Goal: Entertainment & Leisure: Browse casually

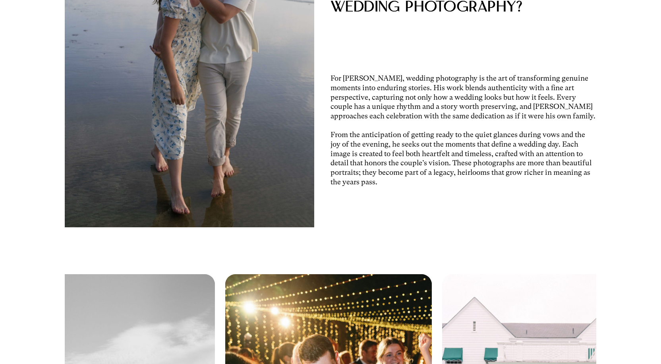
scroll to position [1961, 0]
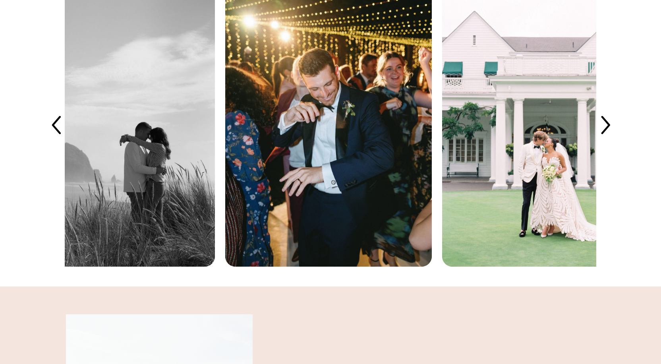
click at [377, 180] on img at bounding box center [328, 127] width 207 height 279
click at [612, 139] on icon at bounding box center [605, 126] width 26 height 26
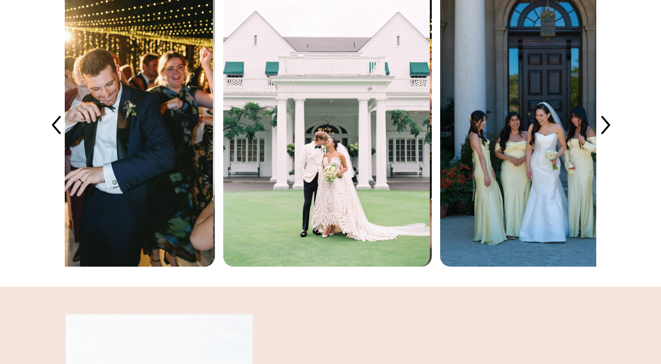
click at [612, 139] on icon at bounding box center [605, 126] width 26 height 26
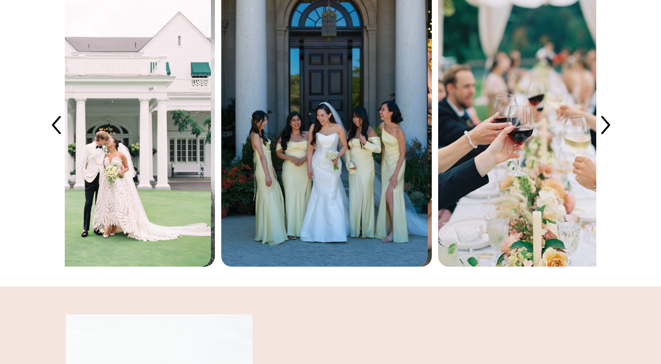
click at [612, 139] on icon at bounding box center [605, 126] width 26 height 26
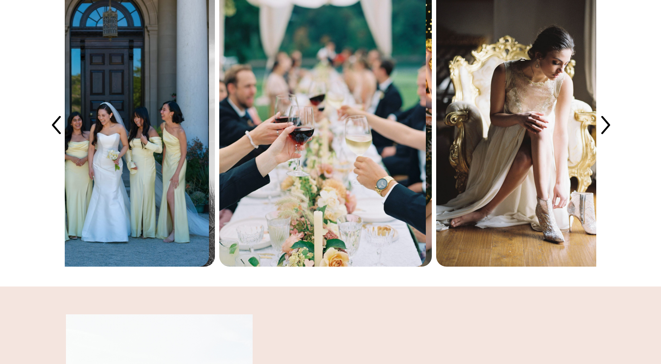
click at [612, 139] on icon at bounding box center [605, 126] width 26 height 26
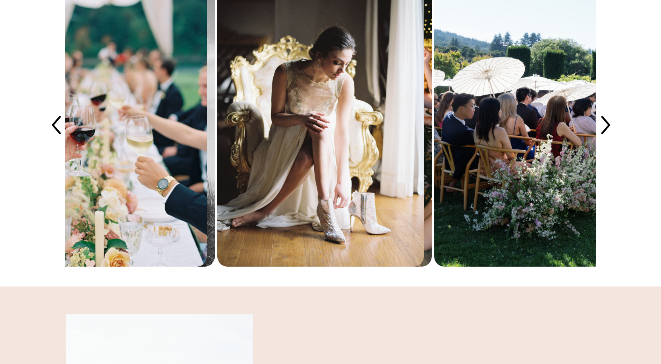
click at [612, 139] on icon at bounding box center [605, 126] width 26 height 26
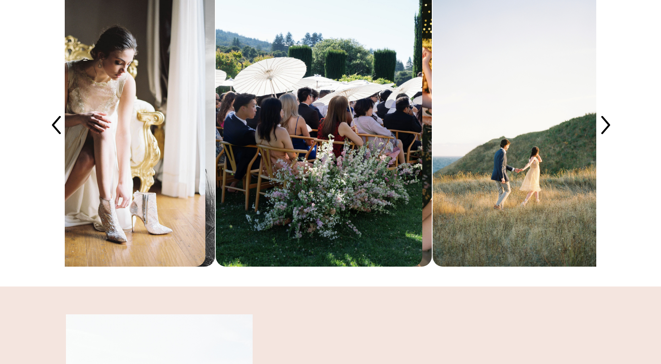
click at [612, 139] on icon at bounding box center [605, 126] width 26 height 26
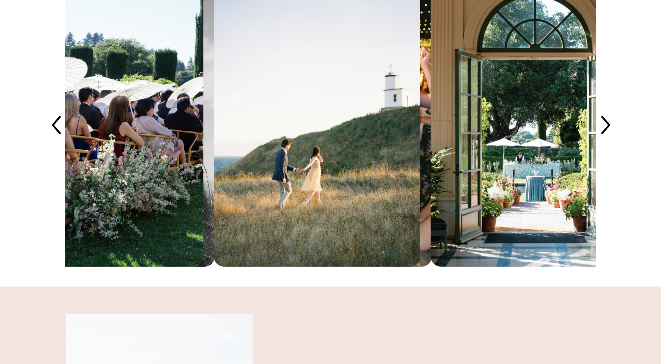
click at [612, 139] on icon at bounding box center [605, 126] width 26 height 26
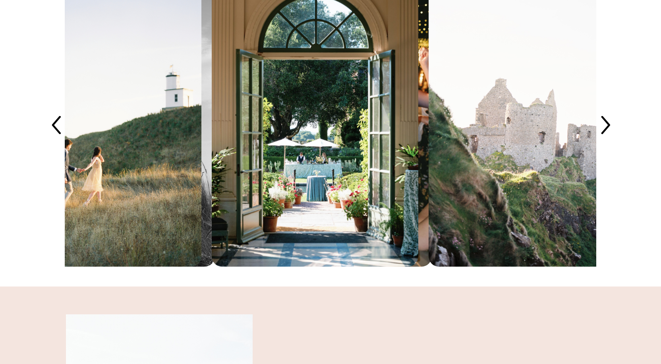
click at [612, 139] on icon at bounding box center [605, 126] width 26 height 26
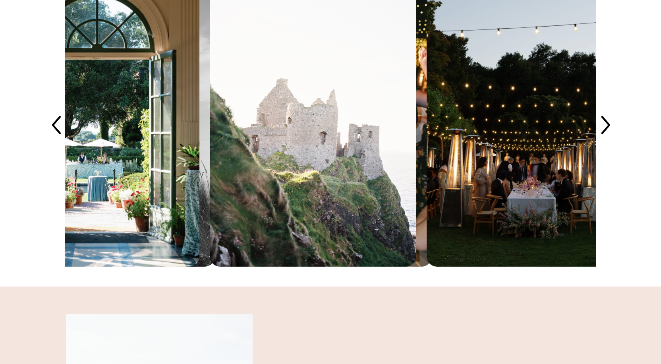
click at [612, 139] on icon at bounding box center [605, 126] width 26 height 26
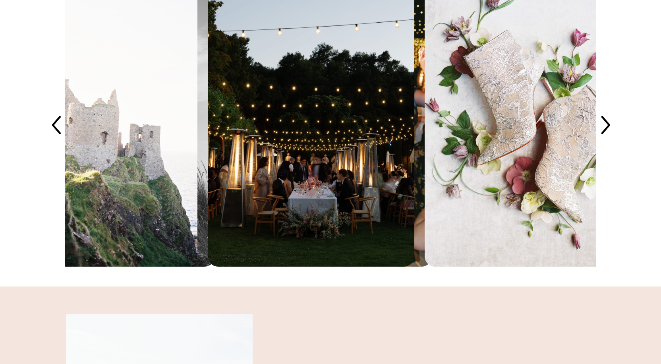
click at [612, 139] on icon at bounding box center [605, 126] width 26 height 26
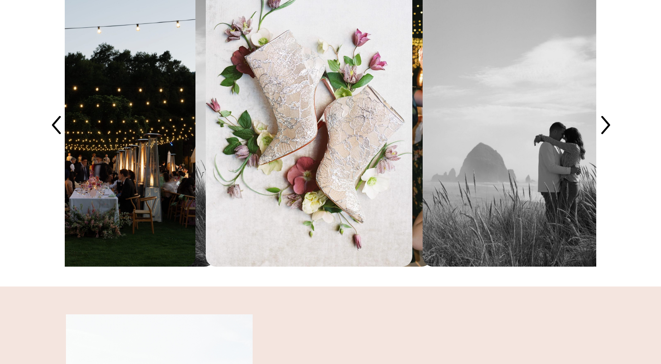
click at [612, 139] on icon at bounding box center [605, 126] width 26 height 26
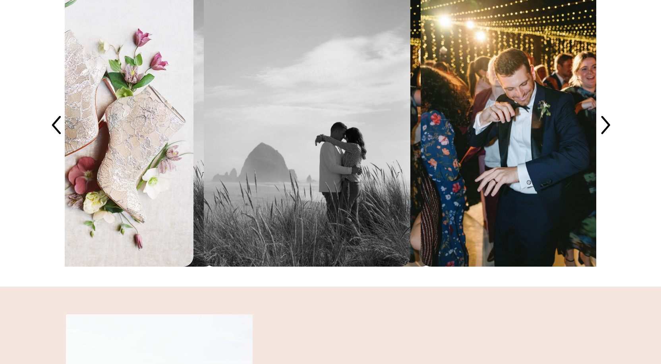
click at [612, 139] on icon at bounding box center [605, 126] width 26 height 26
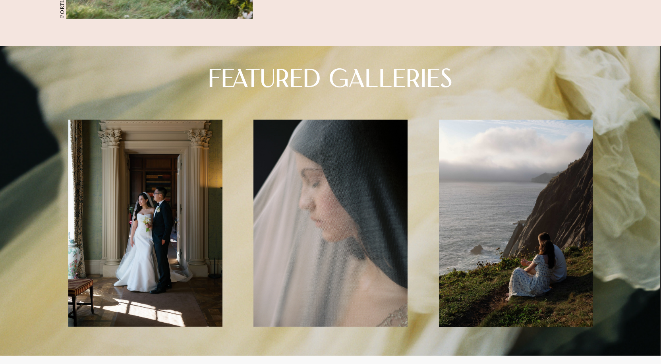
scroll to position [2607, 0]
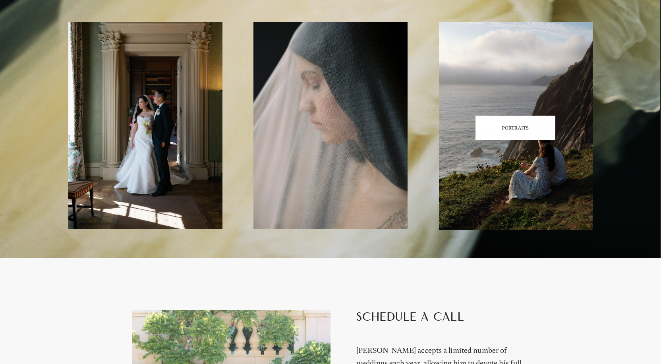
click at [515, 140] on span "PORTRAITS" at bounding box center [515, 128] width 79 height 25
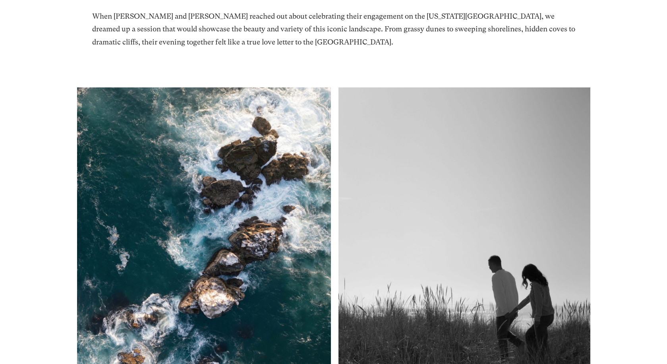
scroll to position [474, 0]
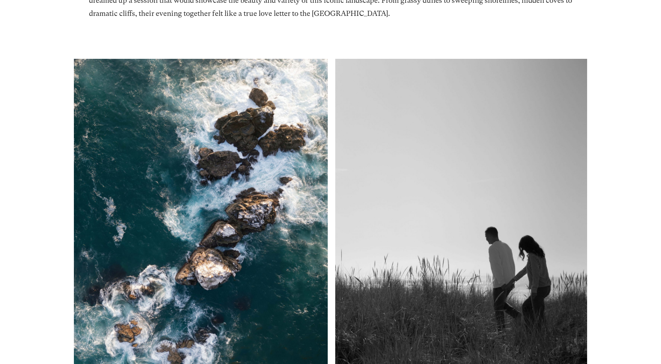
click at [147, 192] on img at bounding box center [201, 228] width 254 height 339
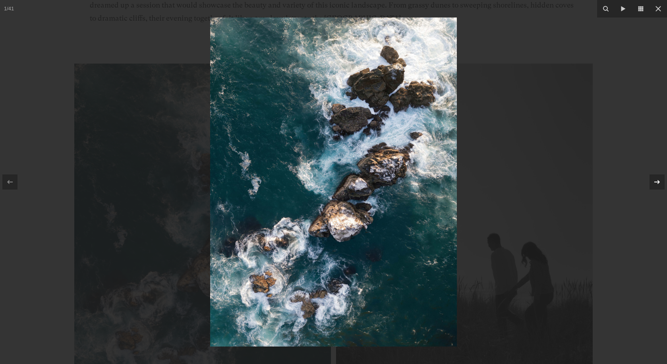
click at [661, 179] on icon at bounding box center [657, 182] width 10 height 10
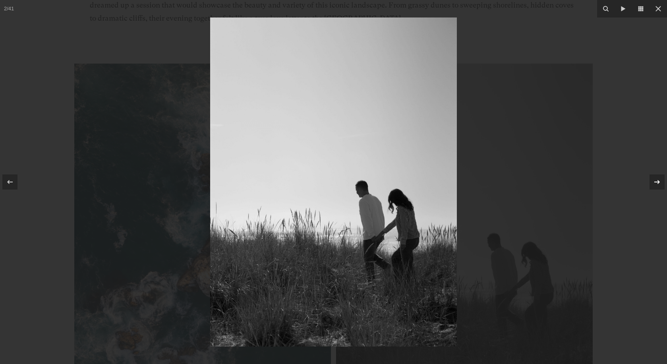
click at [661, 179] on icon at bounding box center [657, 182] width 10 height 10
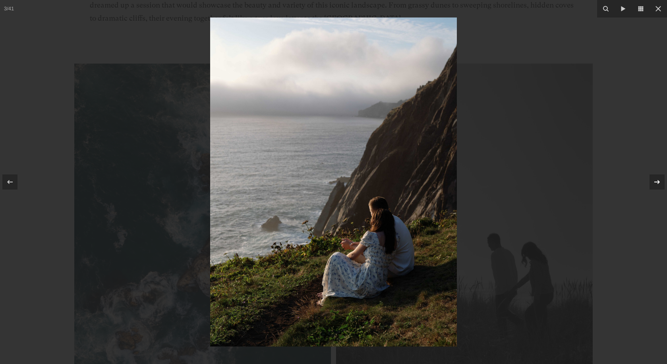
click at [661, 179] on icon at bounding box center [657, 182] width 10 height 10
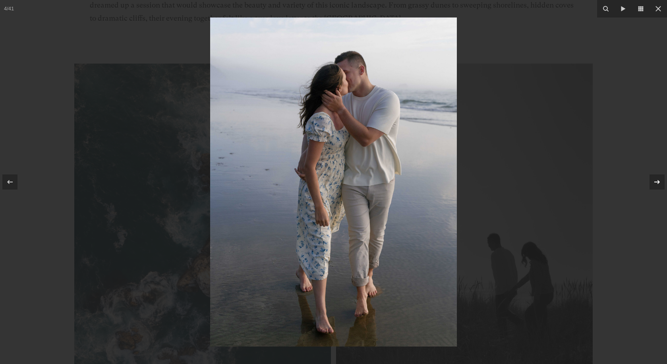
click at [661, 179] on icon at bounding box center [657, 182] width 10 height 10
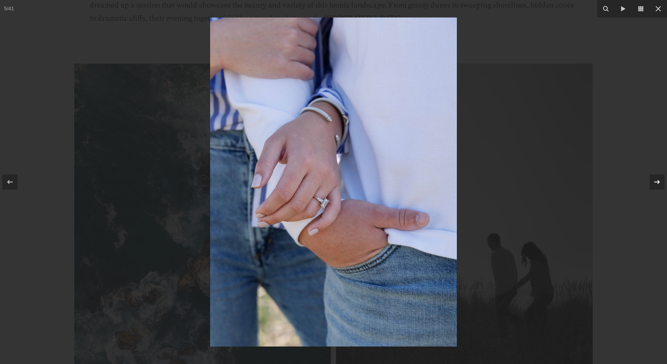
click at [661, 179] on icon at bounding box center [657, 182] width 10 height 10
